Goal: Book appointment/travel/reservation

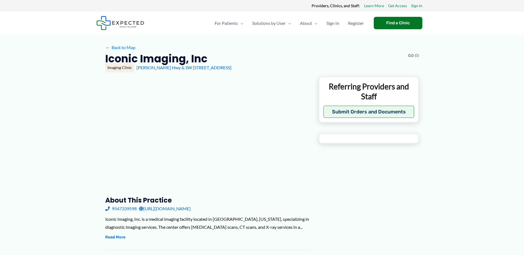
type input "**********"
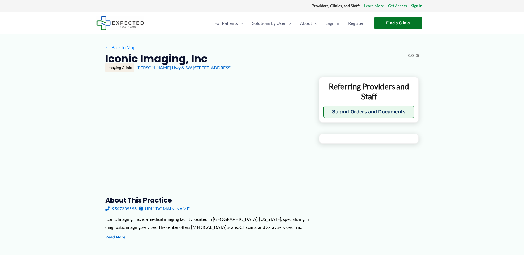
type input "**********"
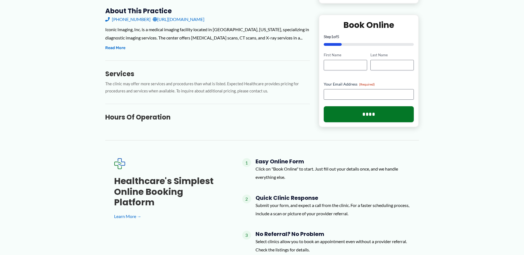
scroll to position [28, 0]
